Goal: Task Accomplishment & Management: Complete application form

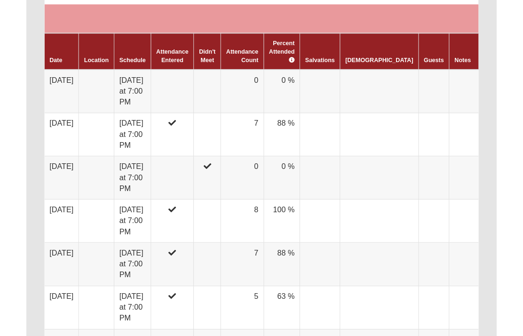
scroll to position [581, 0]
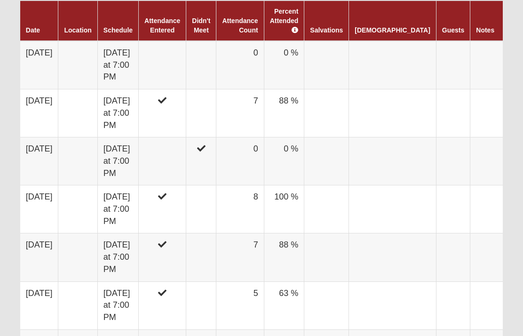
click at [182, 64] on td at bounding box center [162, 65] width 47 height 48
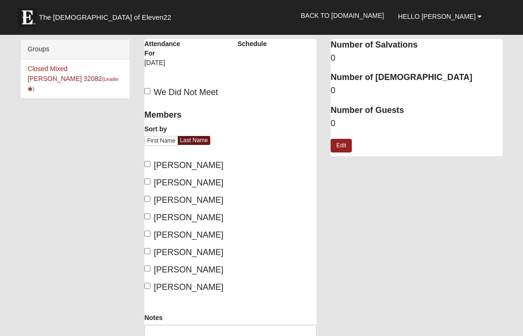
click at [152, 195] on label "Geery, Deb" at bounding box center [183, 200] width 79 height 13
click at [150, 196] on input "Geery, Deb" at bounding box center [147, 199] width 6 height 6
checkbox input "true"
click at [150, 212] on label "Geery, Paul" at bounding box center [183, 217] width 79 height 13
click at [150, 213] on input "Geery, Paul" at bounding box center [147, 216] width 6 height 6
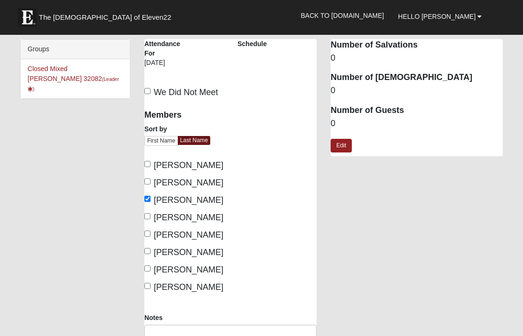
checkbox input "true"
click at [152, 229] on label "Kirkman, Bill" at bounding box center [183, 234] width 79 height 13
click at [150, 230] on input "Kirkman, Bill" at bounding box center [147, 233] width 6 height 6
checkbox input "true"
click at [154, 248] on span "Kirkman, Heidi" at bounding box center [189, 251] width 70 height 9
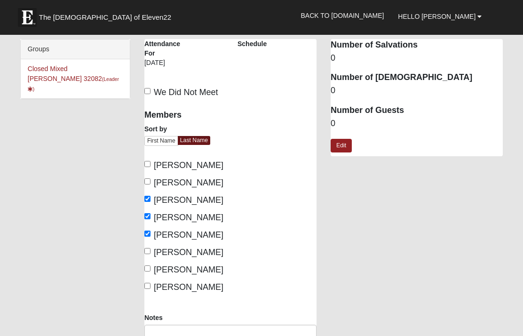
click at [150, 248] on input "Kirkman, Heidi" at bounding box center [147, 251] width 6 height 6
checkbox input "true"
click at [150, 268] on input "Schuldt, Eric" at bounding box center [147, 268] width 6 height 6
checkbox input "true"
click at [150, 284] on input "Schuldt, Terri" at bounding box center [147, 286] width 6 height 6
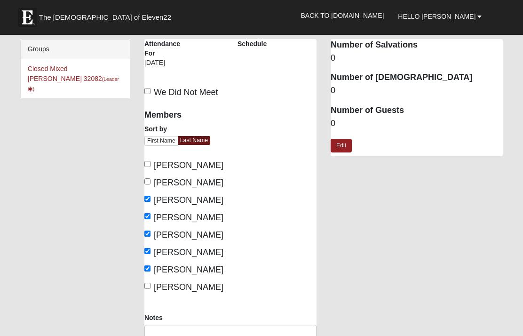
checkbox input "true"
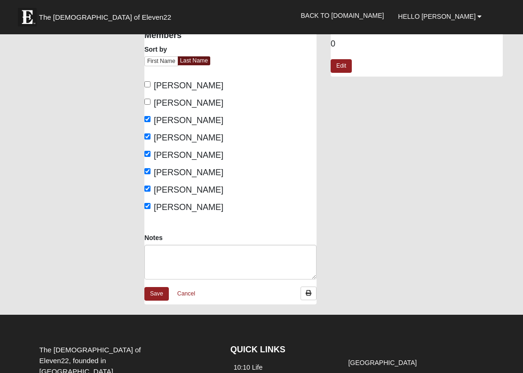
scroll to position [79, 0]
click at [165, 297] on link "Save" at bounding box center [156, 294] width 24 height 14
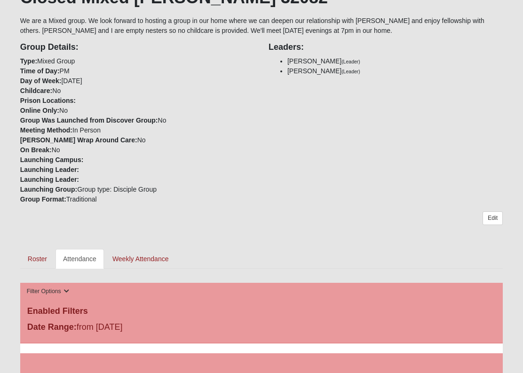
scroll to position [203, 0]
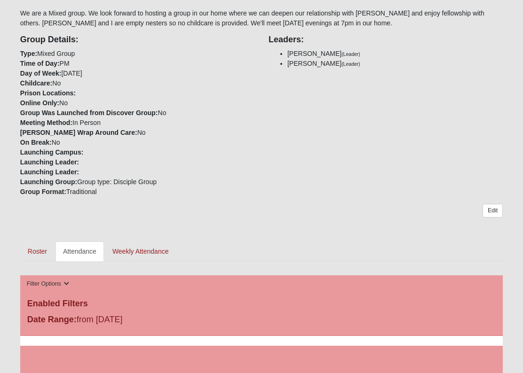
click at [157, 252] on link "Weekly Attendance" at bounding box center [140, 252] width 71 height 20
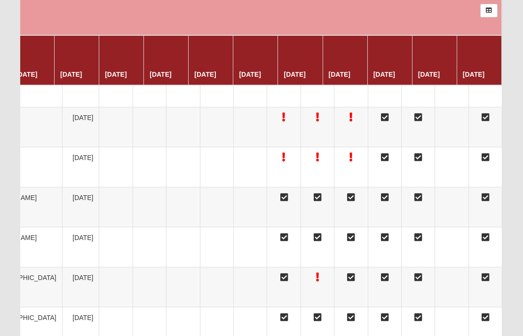
scroll to position [0, 210]
click at [488, 162] on div at bounding box center [485, 157] width 22 height 9
click at [267, 11] on td at bounding box center [156, 17] width 692 height 35
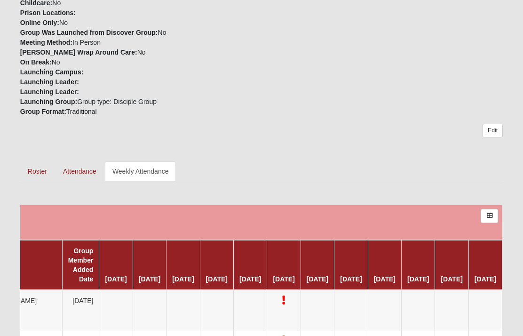
scroll to position [283, 0]
click at [86, 170] on link "Attendance" at bounding box center [79, 172] width 48 height 20
